Goal: Book appointment/travel/reservation

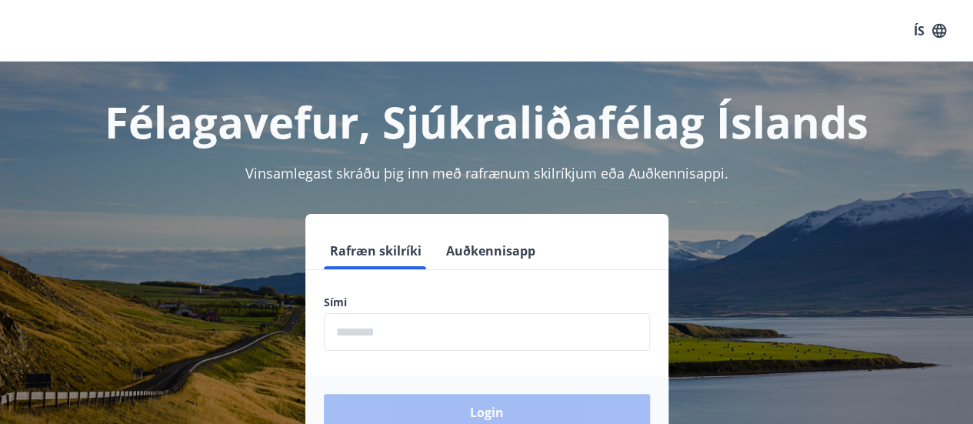
click at [392, 334] on input "phone" at bounding box center [487, 332] width 326 height 38
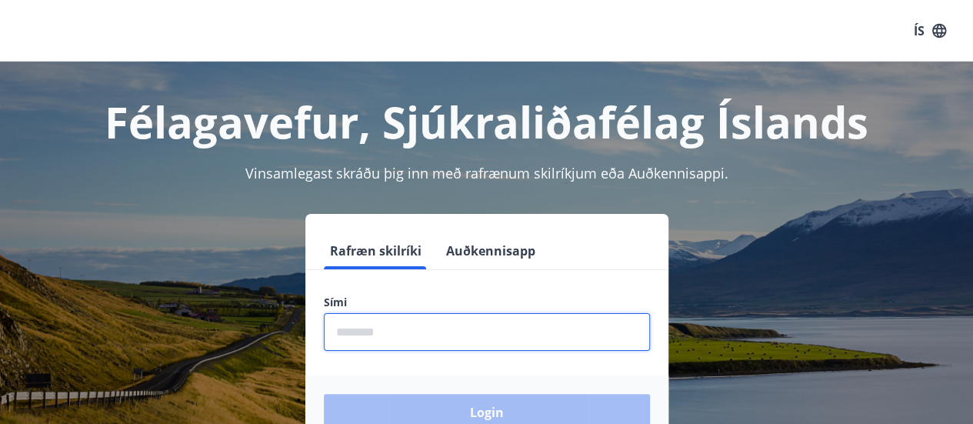
type input "********"
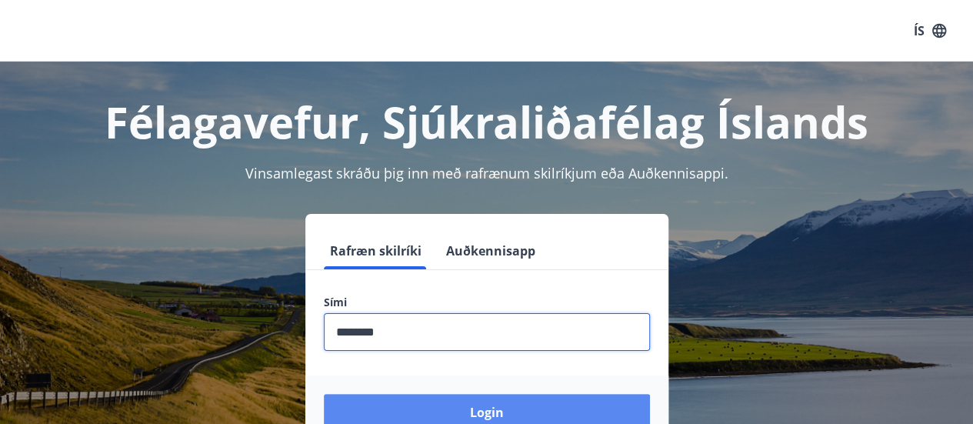
click at [519, 415] on button "Login" at bounding box center [487, 412] width 326 height 37
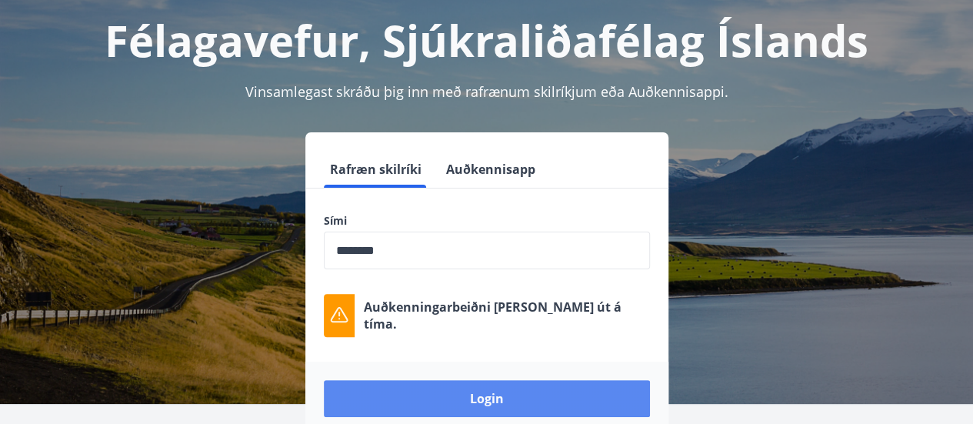
scroll to position [83, 0]
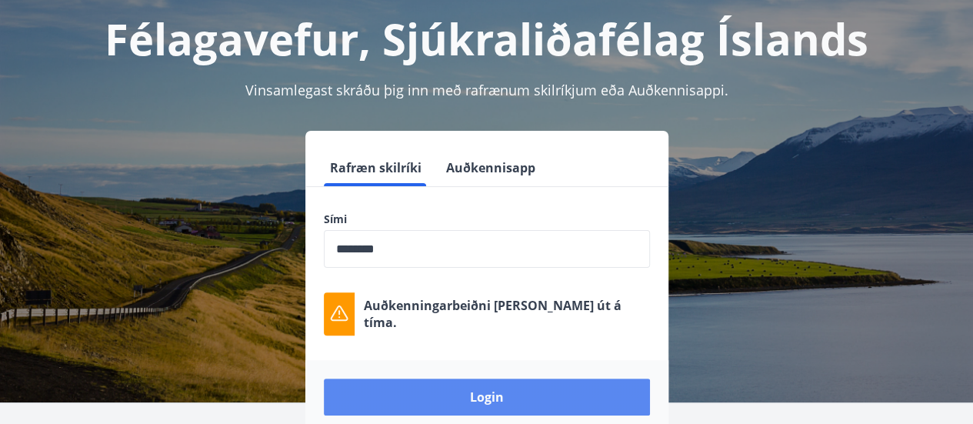
click at [494, 392] on button "Login" at bounding box center [487, 397] width 326 height 37
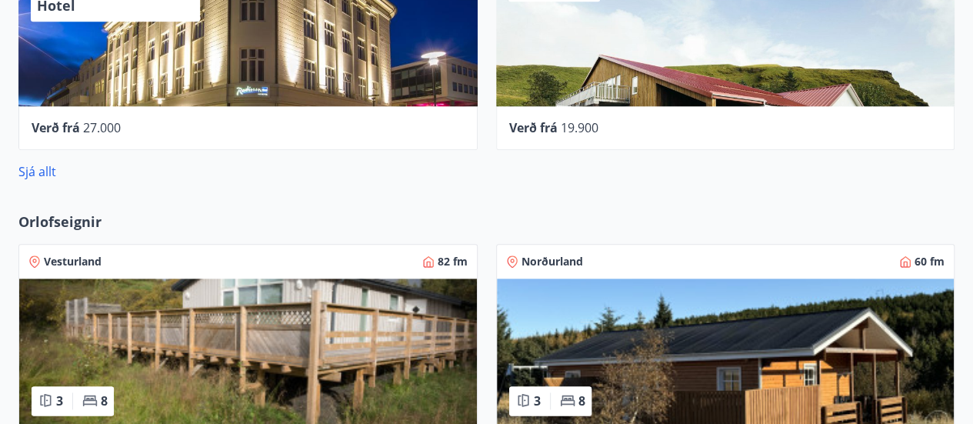
scroll to position [792, 0]
click at [69, 225] on div "Vesturland 82 fm 3 8 [GEOGRAPHIC_DATA] - Víðihlíð" at bounding box center [239, 367] width 478 height 285
click at [49, 175] on link "Sjá allt" at bounding box center [37, 171] width 38 height 17
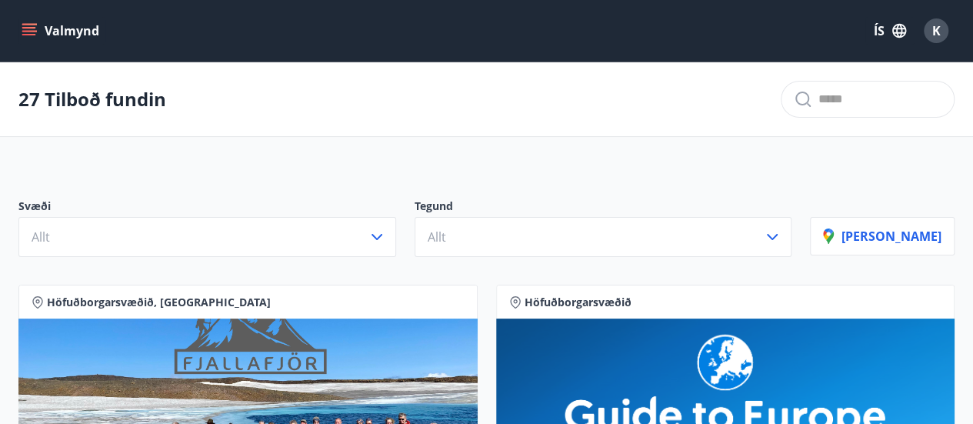
click at [71, 35] on button "Valmynd" at bounding box center [61, 31] width 87 height 28
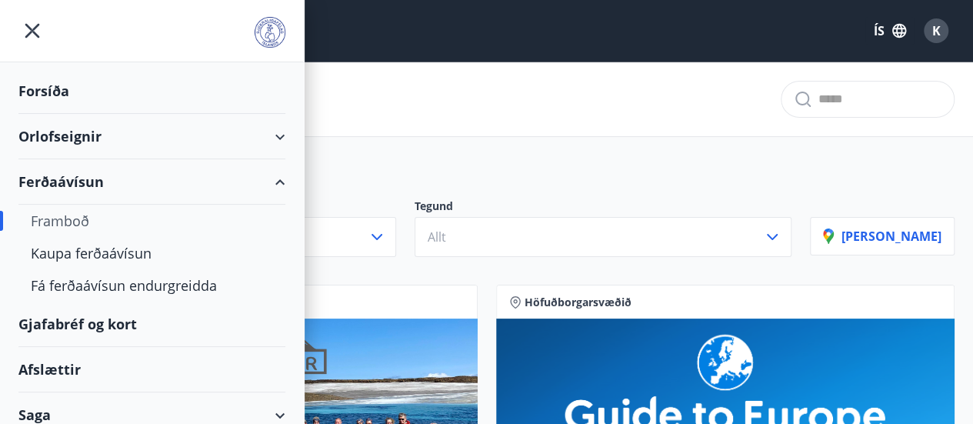
click at [79, 132] on div "Orlofseignir" at bounding box center [151, 136] width 267 height 45
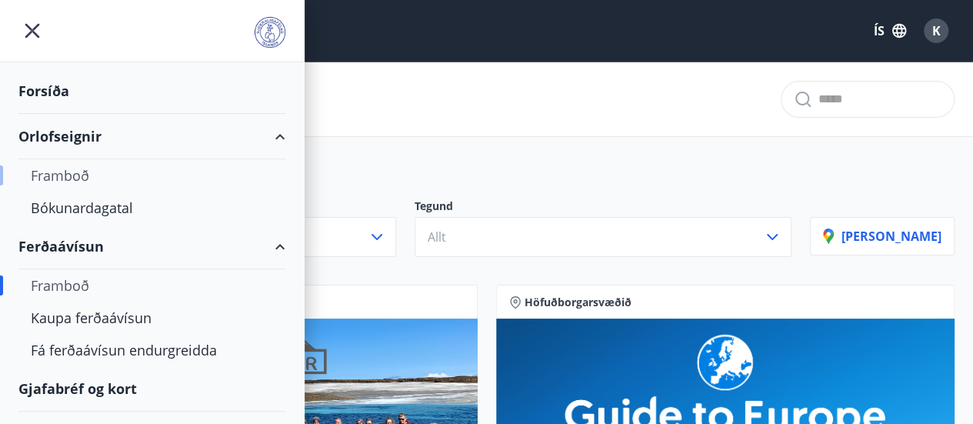
click at [83, 183] on div "Framboð" at bounding box center [152, 175] width 242 height 32
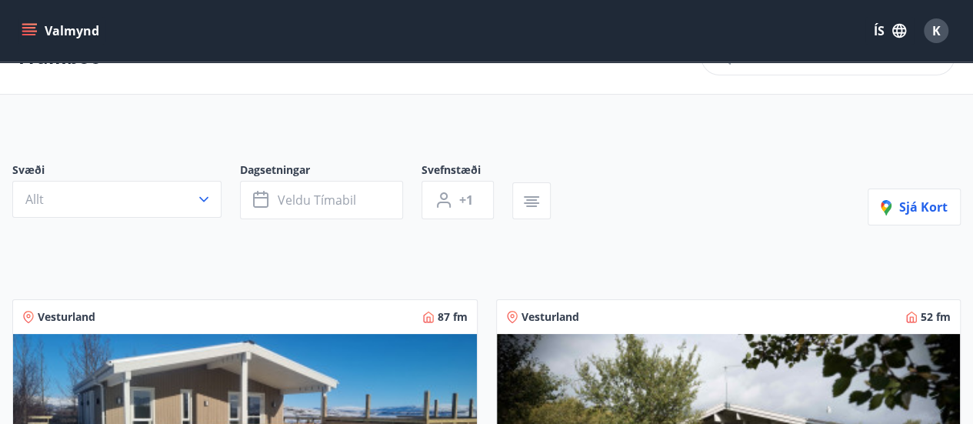
scroll to position [40, 0]
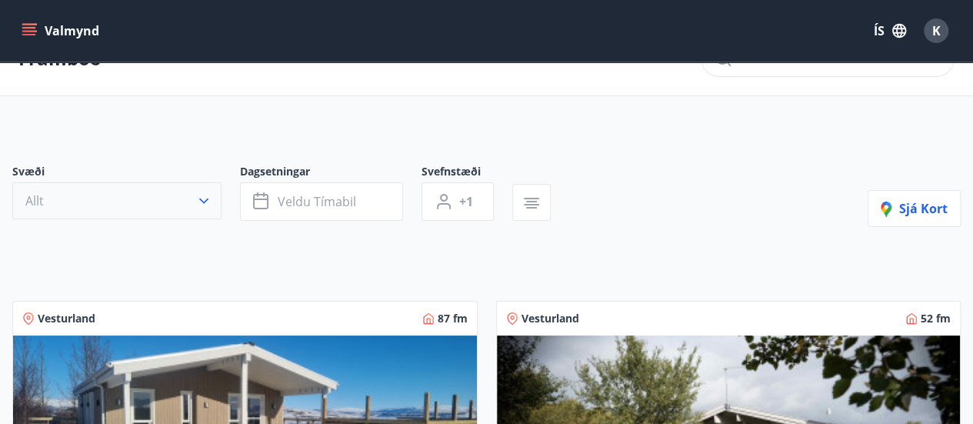
click at [198, 198] on icon "button" at bounding box center [203, 200] width 15 height 15
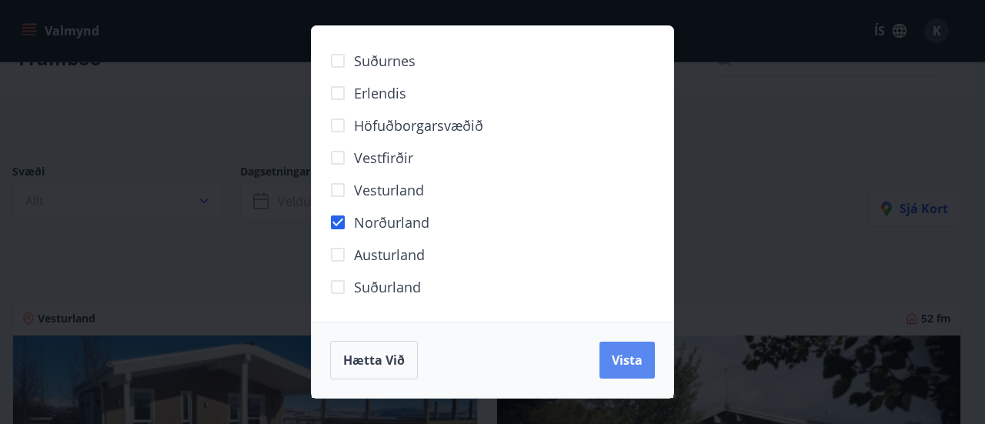
click at [629, 361] on span "Vista" at bounding box center [627, 360] width 31 height 17
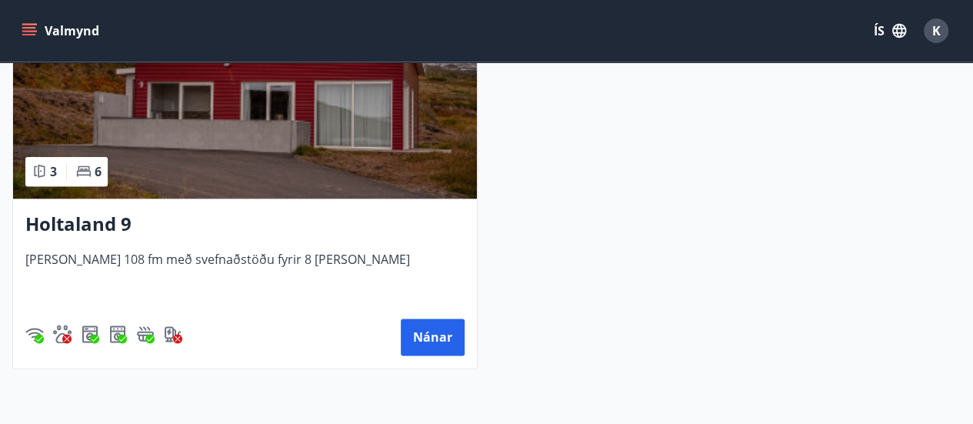
scroll to position [825, 0]
click at [428, 328] on button "Nánar" at bounding box center [433, 337] width 64 height 37
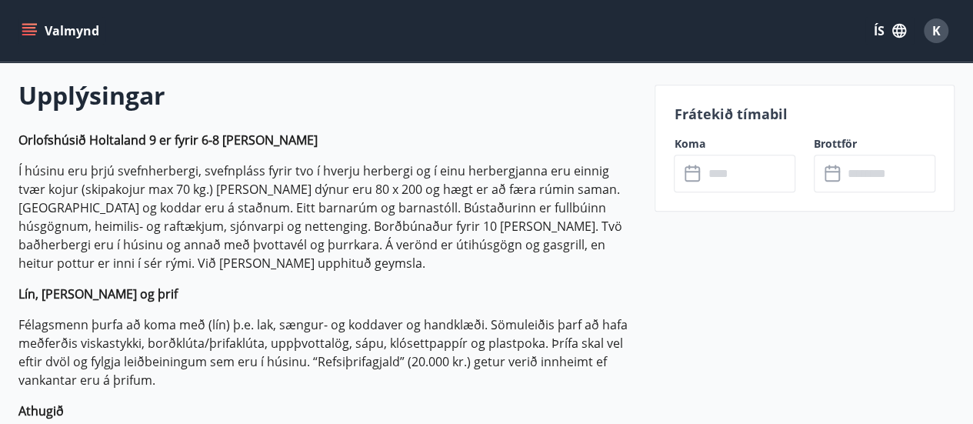
scroll to position [435, 0]
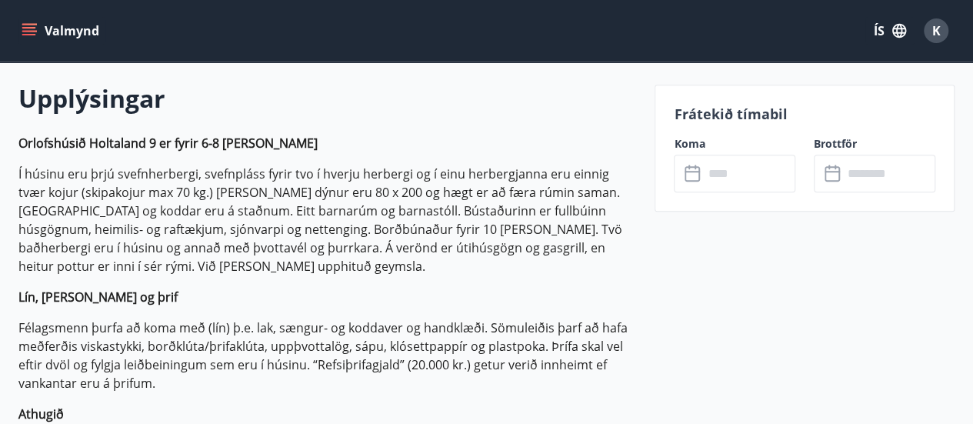
click at [715, 170] on input "text" at bounding box center [749, 174] width 92 height 38
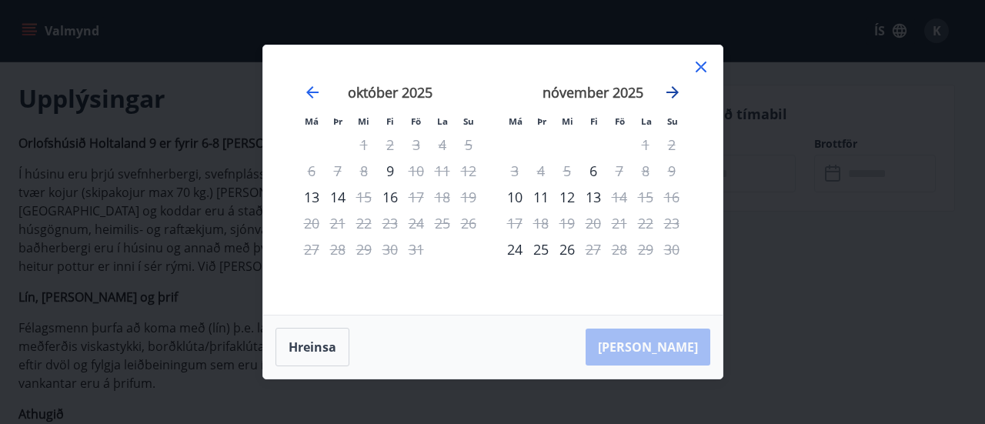
click at [668, 92] on icon "Move forward to switch to the next month." at bounding box center [672, 92] width 12 height 12
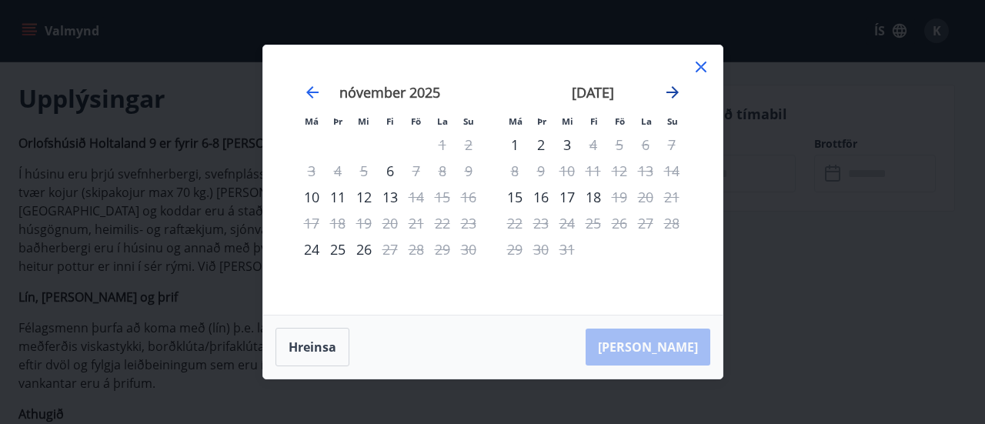
click at [672, 94] on icon "Move forward to switch to the next month." at bounding box center [672, 92] width 18 height 18
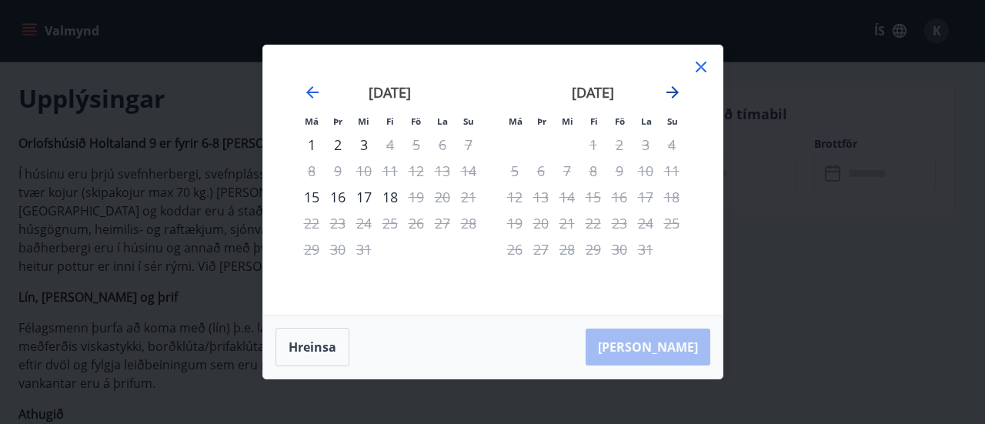
click at [672, 93] on icon "Move forward to switch to the next month." at bounding box center [672, 92] width 12 height 12
click at [667, 95] on icon "Move forward to switch to the next month." at bounding box center [672, 92] width 18 height 18
click at [669, 98] on icon "Move forward to switch to the next month." at bounding box center [672, 92] width 18 height 18
click at [669, 89] on icon "Move forward to switch to the next month." at bounding box center [672, 92] width 18 height 18
click at [672, 94] on icon "Move forward to switch to the next month." at bounding box center [672, 92] width 18 height 18
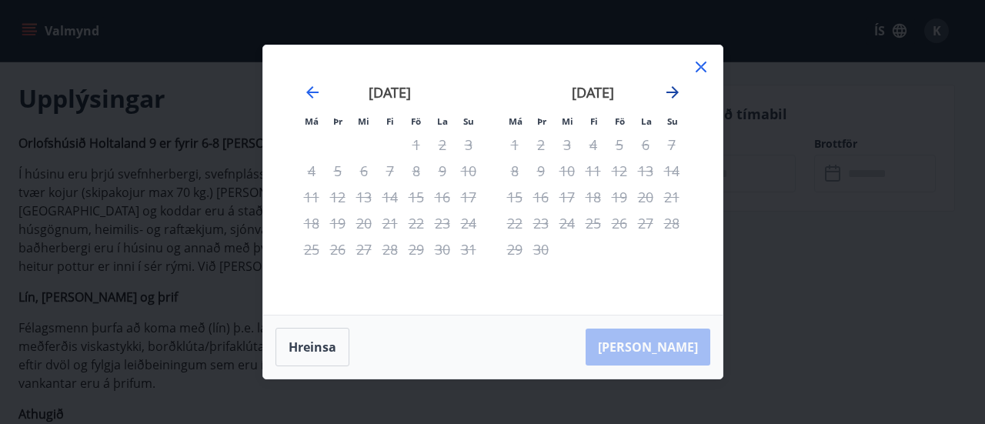
click at [672, 96] on icon "Move forward to switch to the next month." at bounding box center [672, 92] width 18 height 18
click at [675, 96] on icon "Move forward to switch to the next month." at bounding box center [672, 92] width 18 height 18
click at [310, 94] on icon "Move backward to switch to the previous month." at bounding box center [312, 92] width 18 height 18
click at [308, 94] on icon "Move backward to switch to the previous month." at bounding box center [312, 92] width 12 height 12
click at [309, 98] on icon "Move backward to switch to the previous month." at bounding box center [312, 92] width 18 height 18
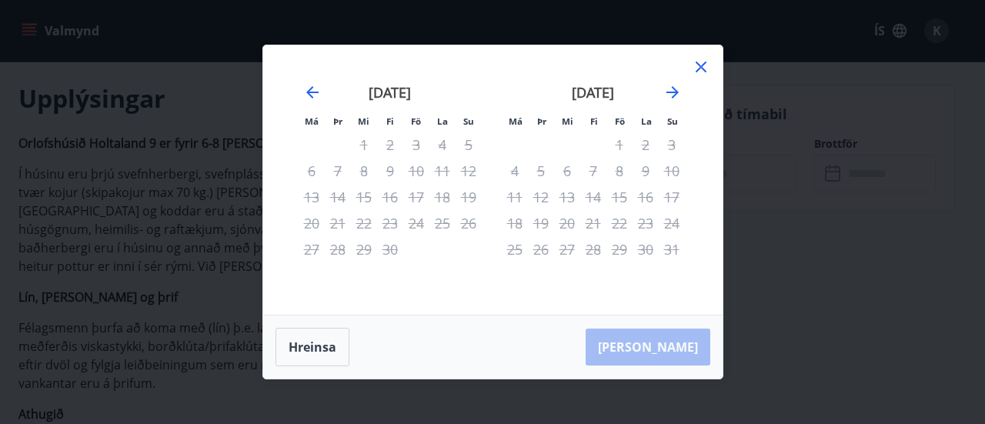
click at [704, 63] on icon at bounding box center [700, 67] width 11 height 11
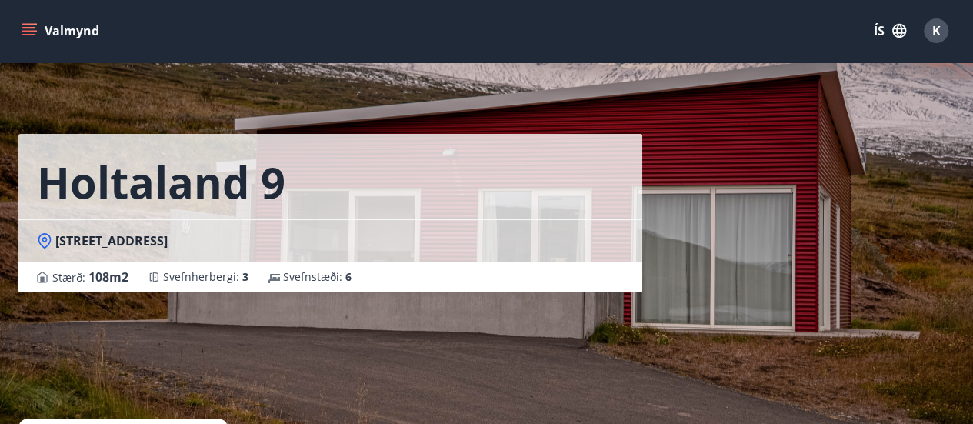
scroll to position [0, 0]
click at [766, 217] on div "Holtaland 9 Holtalandi [GEOGRAPHIC_DATA] : 108 m2 [GEOGRAPHIC_DATA] : 3 Svefnst…" at bounding box center [486, 231] width 936 height 462
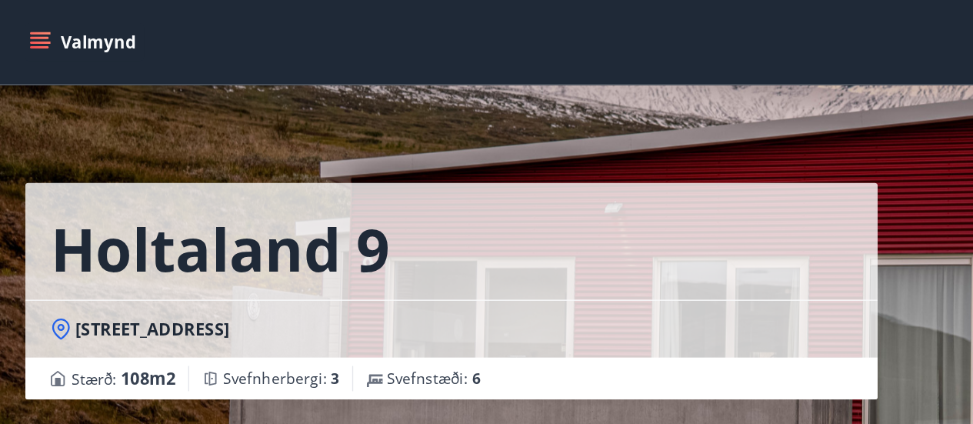
click at [524, 123] on div "Holtaland 9 Holtalandi [GEOGRAPHIC_DATA] : 108 m2 [GEOGRAPHIC_DATA] : 3 Svefnst…" at bounding box center [330, 146] width 624 height 292
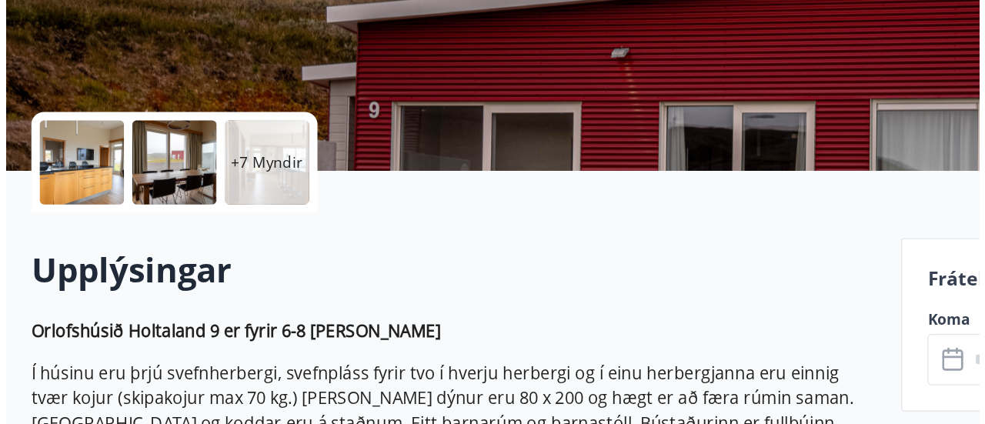
scroll to position [225, 0]
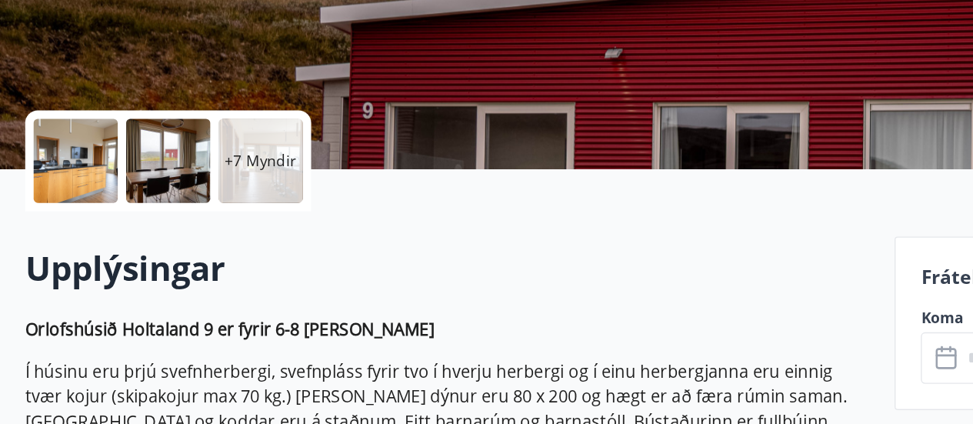
click at [182, 228] on p "+7 Myndir" at bounding box center [191, 230] width 52 height 15
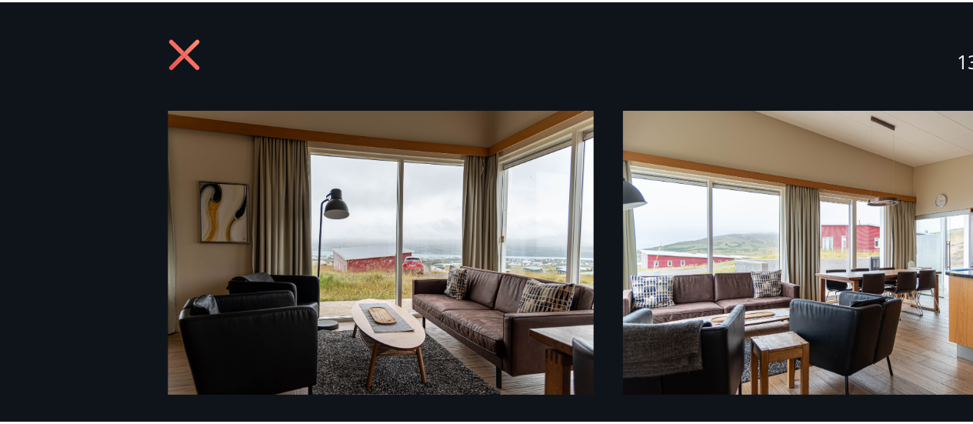
scroll to position [224, 0]
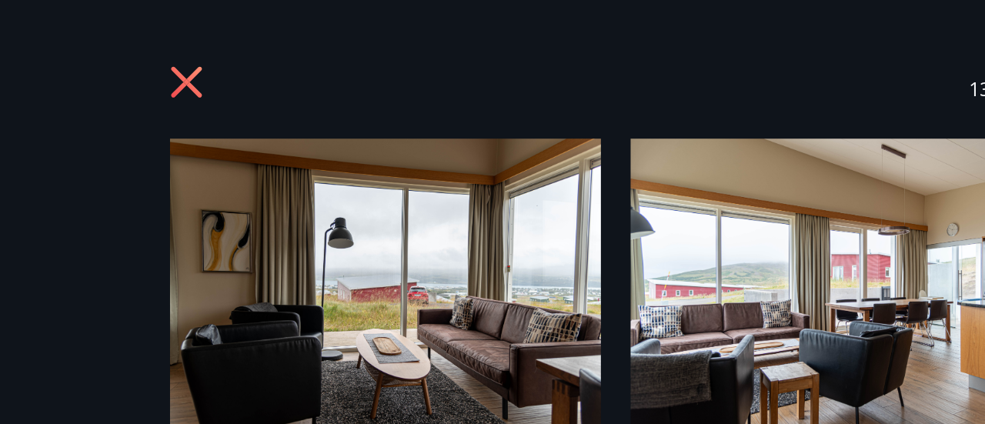
click at [224, 62] on icon at bounding box center [227, 53] width 25 height 25
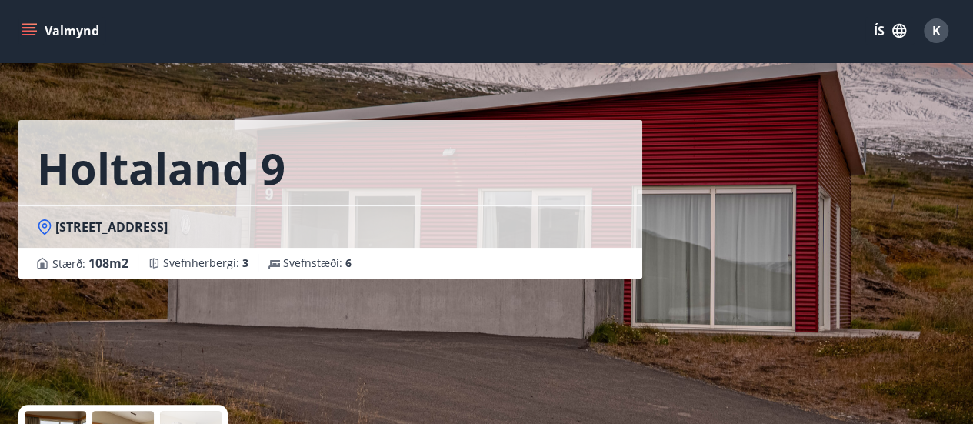
scroll to position [0, 0]
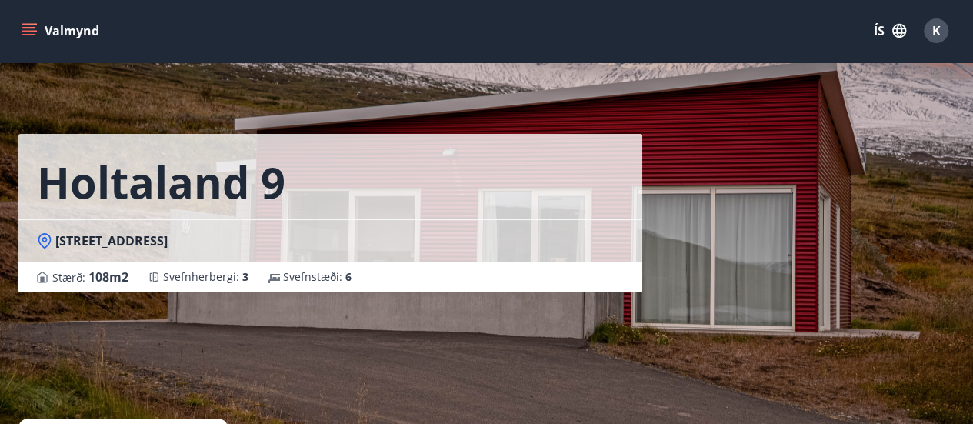
click at [777, 267] on div "Holtaland 9 Holtalandi [GEOGRAPHIC_DATA] : 108 m2 [GEOGRAPHIC_DATA] : 3 Svefnst…" at bounding box center [486, 231] width 936 height 462
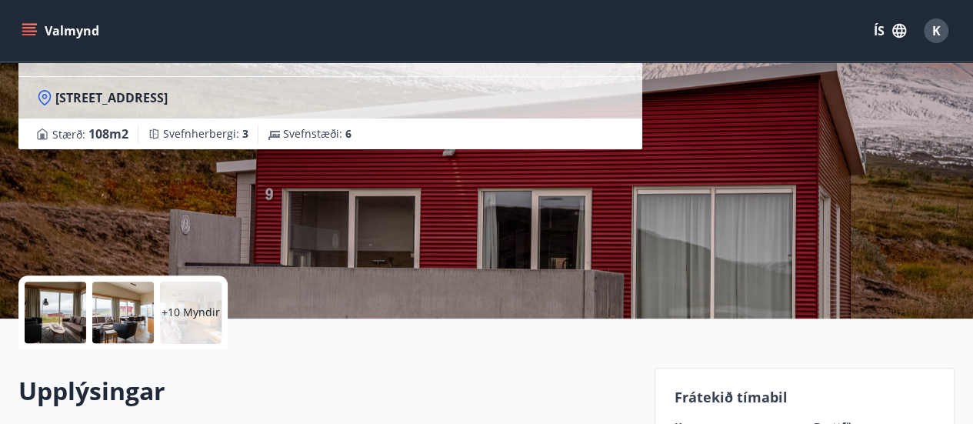
scroll to position [120, 0]
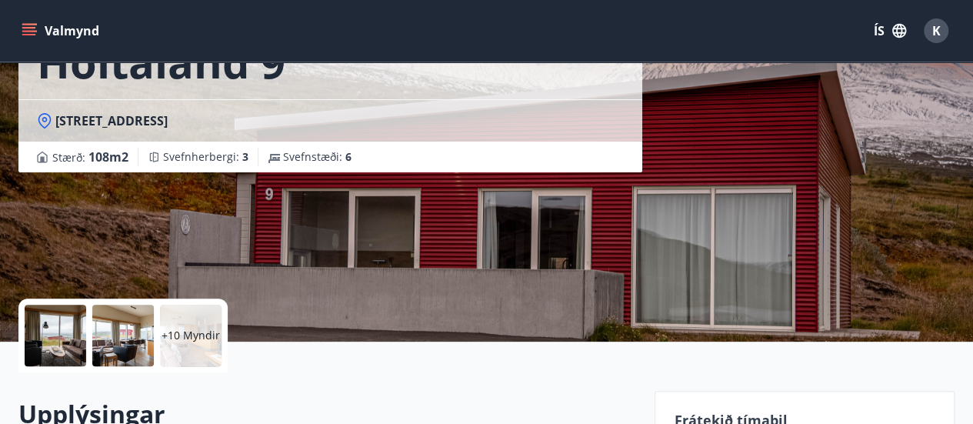
click at [798, 212] on div "Holtaland 9 Holtalandi [GEOGRAPHIC_DATA] : 108 m2 [GEOGRAPHIC_DATA] : 3 Svefnst…" at bounding box center [486, 111] width 936 height 462
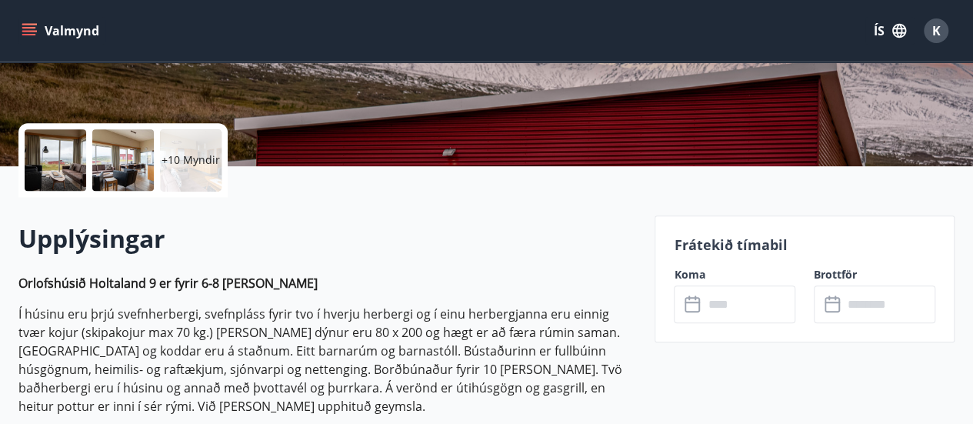
scroll to position [294, 0]
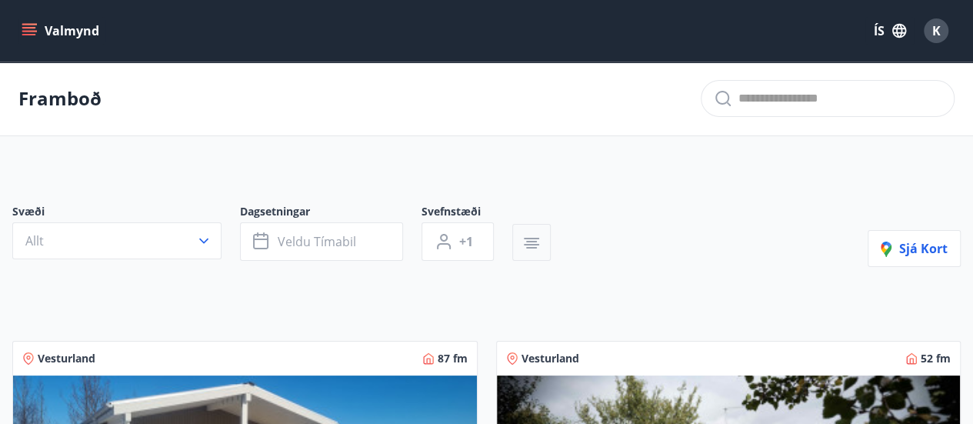
click at [531, 238] on icon "button" at bounding box center [531, 239] width 15 height 2
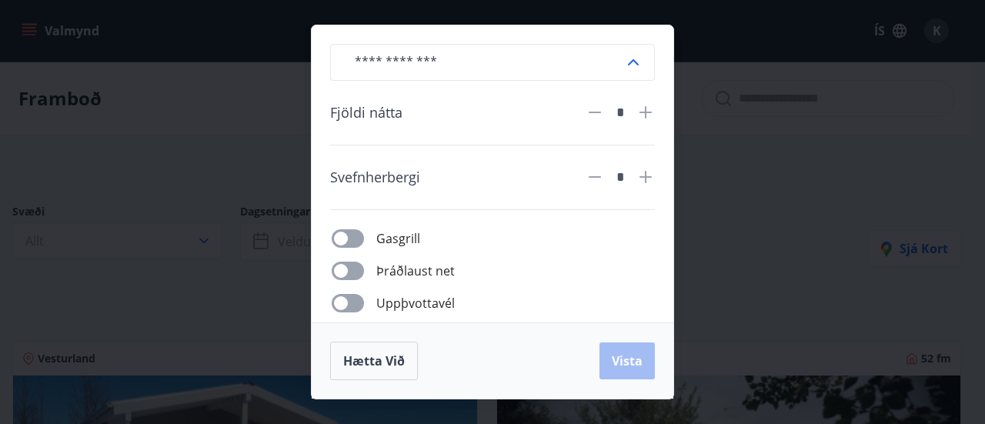
click at [229, 245] on div "​ Fjöldi nátta * Svefnherbergi * Gasgrill Þráðlaust net Uppþvottavél Gæludýr Þu…" at bounding box center [492, 212] width 985 height 424
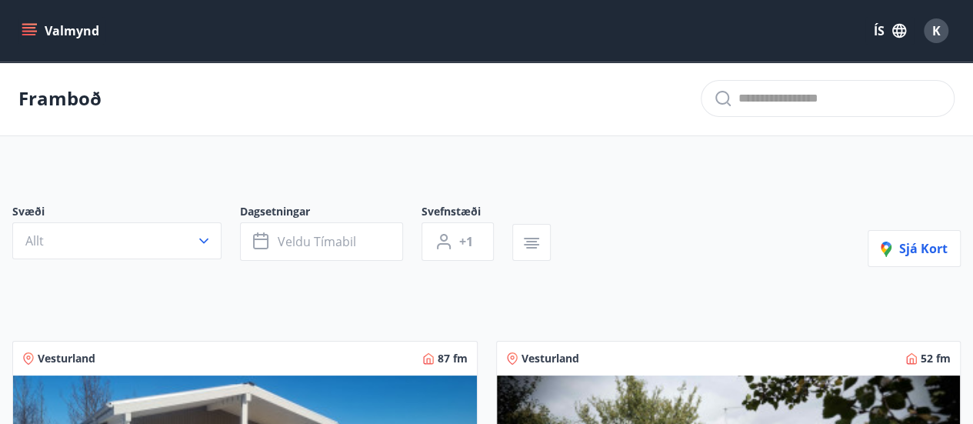
click at [43, 32] on button "Valmynd" at bounding box center [61, 31] width 87 height 28
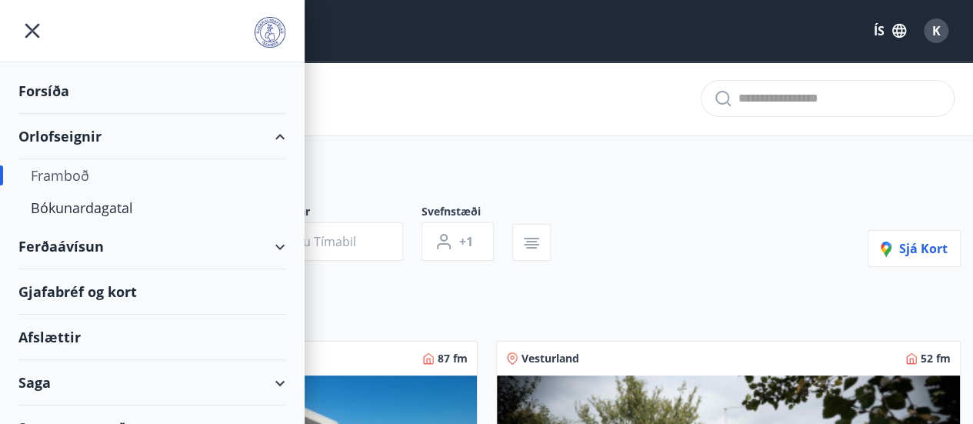
click at [78, 174] on div "Framboð" at bounding box center [152, 175] width 242 height 32
click at [57, 100] on div "Forsíða" at bounding box center [151, 90] width 267 height 45
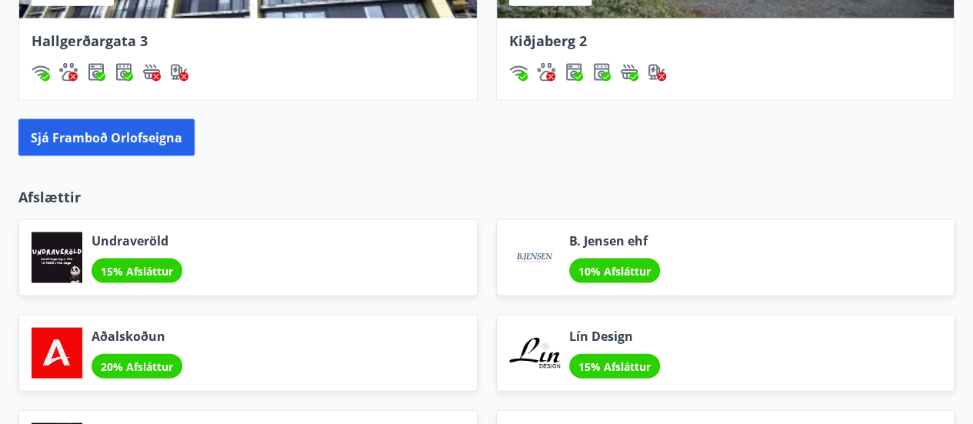
scroll to position [1487, 0]
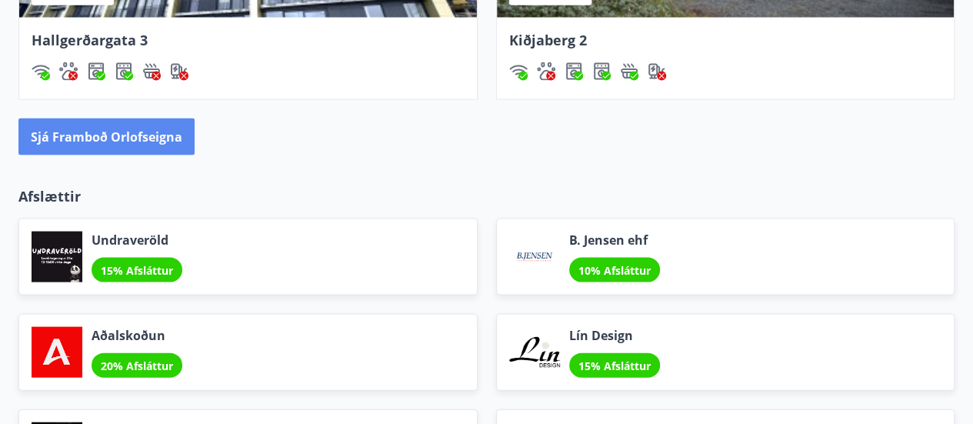
click at [150, 144] on button "Sjá framboð orlofseigna" at bounding box center [106, 136] width 176 height 37
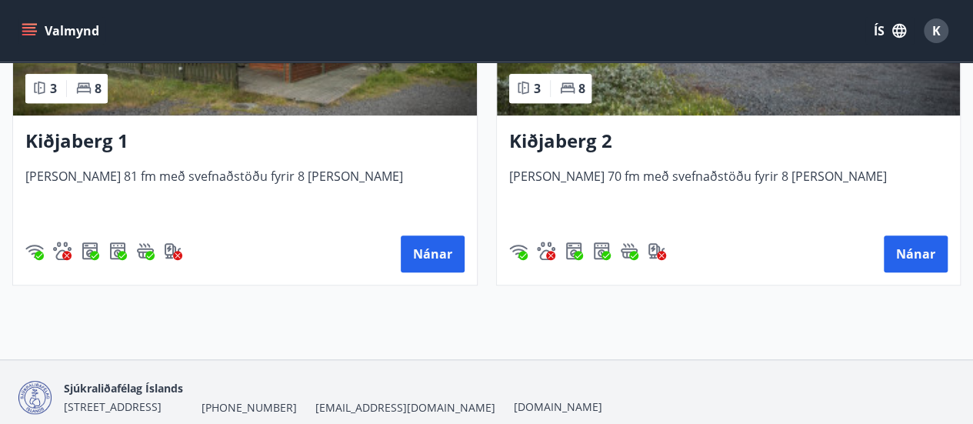
scroll to position [3436, 0]
